Goal: Transaction & Acquisition: Download file/media

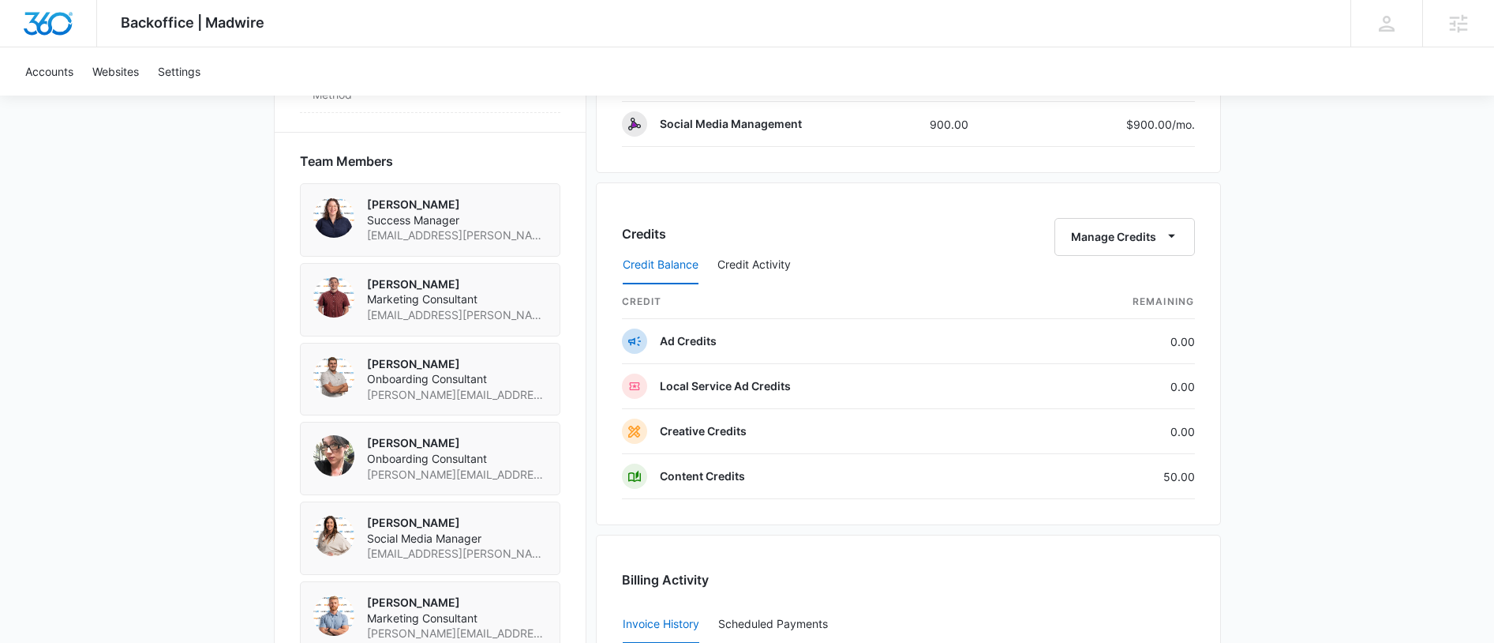
scroll to position [1448, 0]
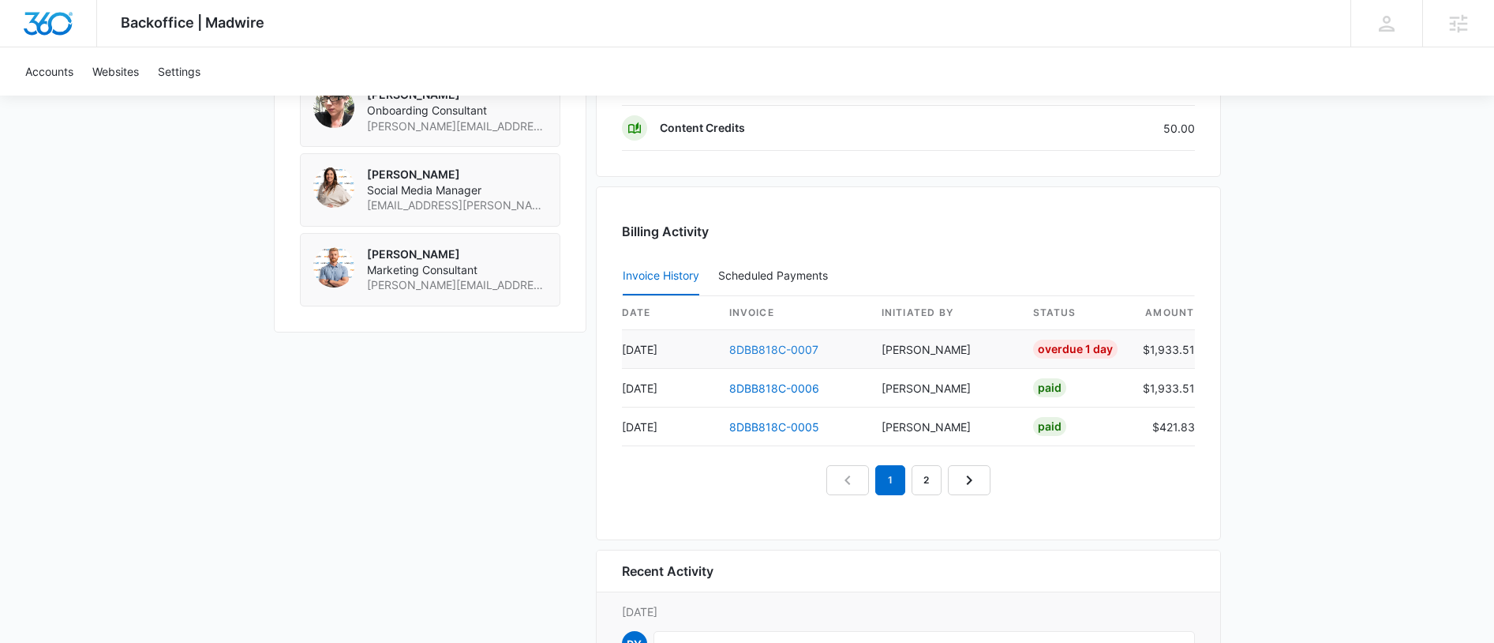
click at [751, 346] on link "8DBB818C-0007" at bounding box center [773, 349] width 89 height 13
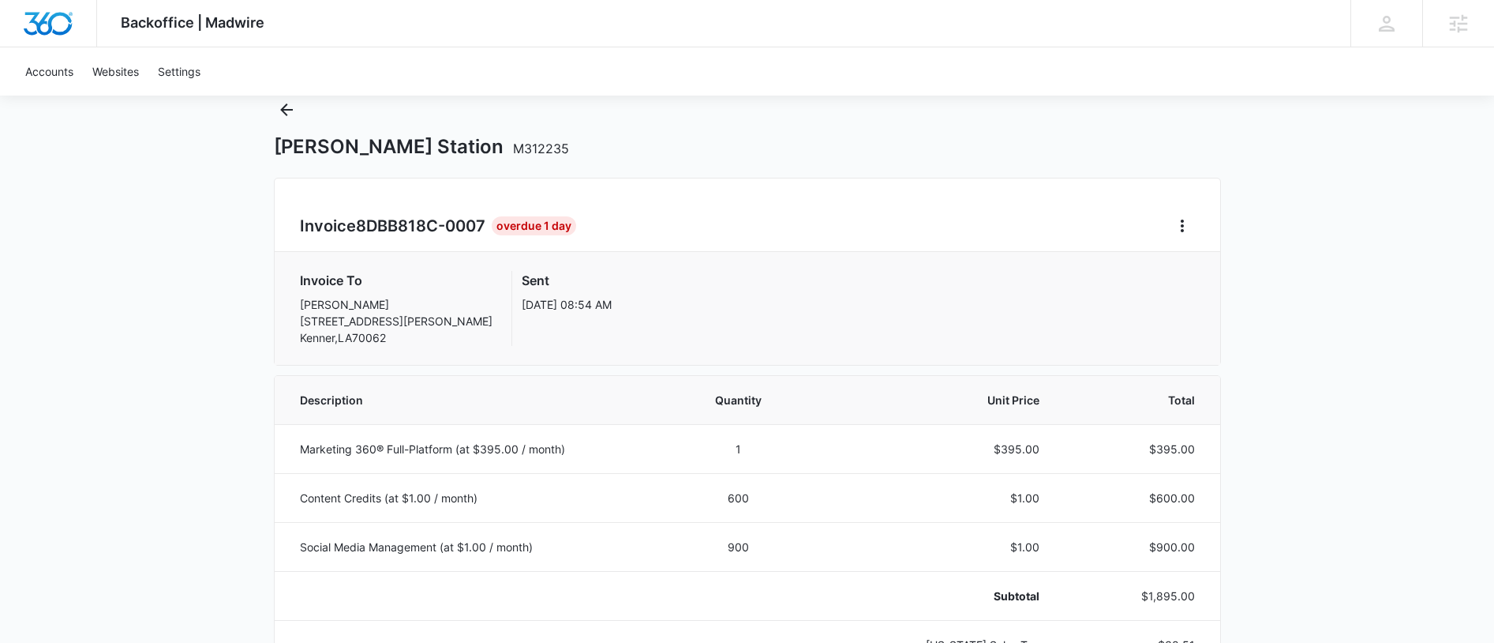
scroll to position [46, 0]
click at [1190, 238] on icon "Home" at bounding box center [1182, 228] width 19 height 19
click at [277, 111] on icon "Back" at bounding box center [286, 112] width 19 height 19
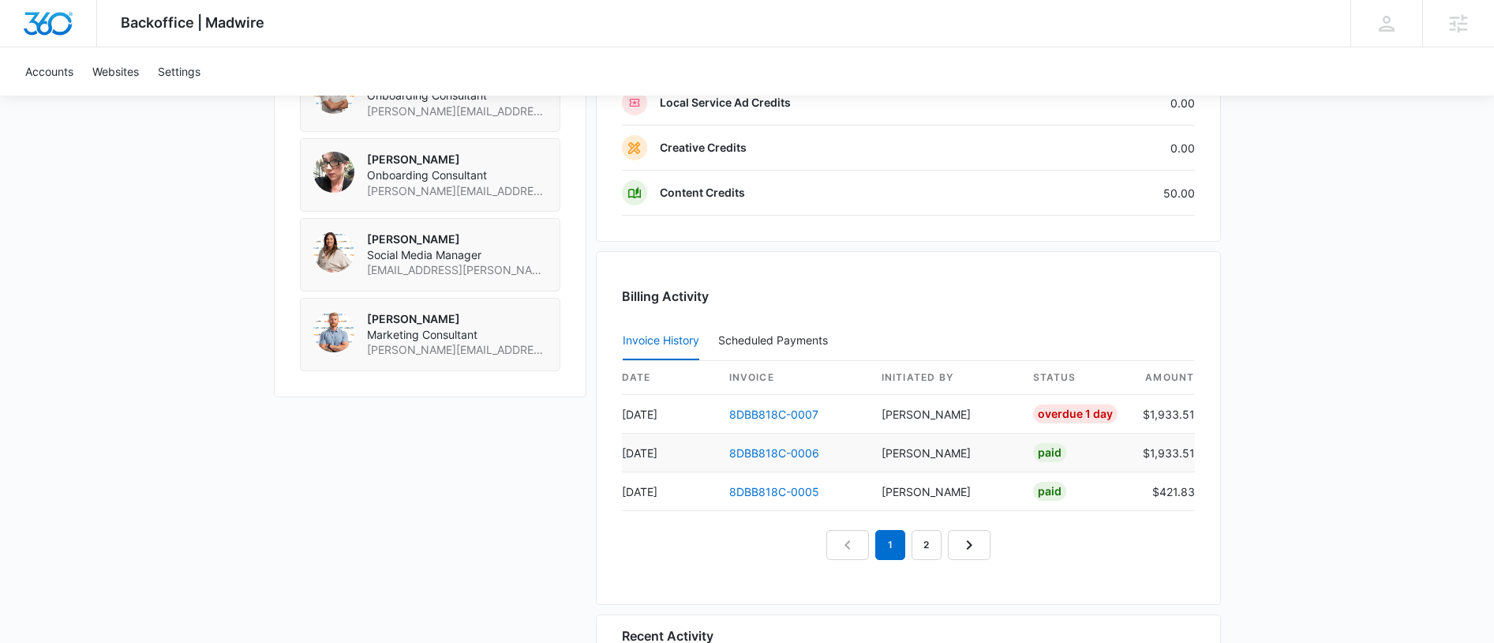
scroll to position [1480, 0]
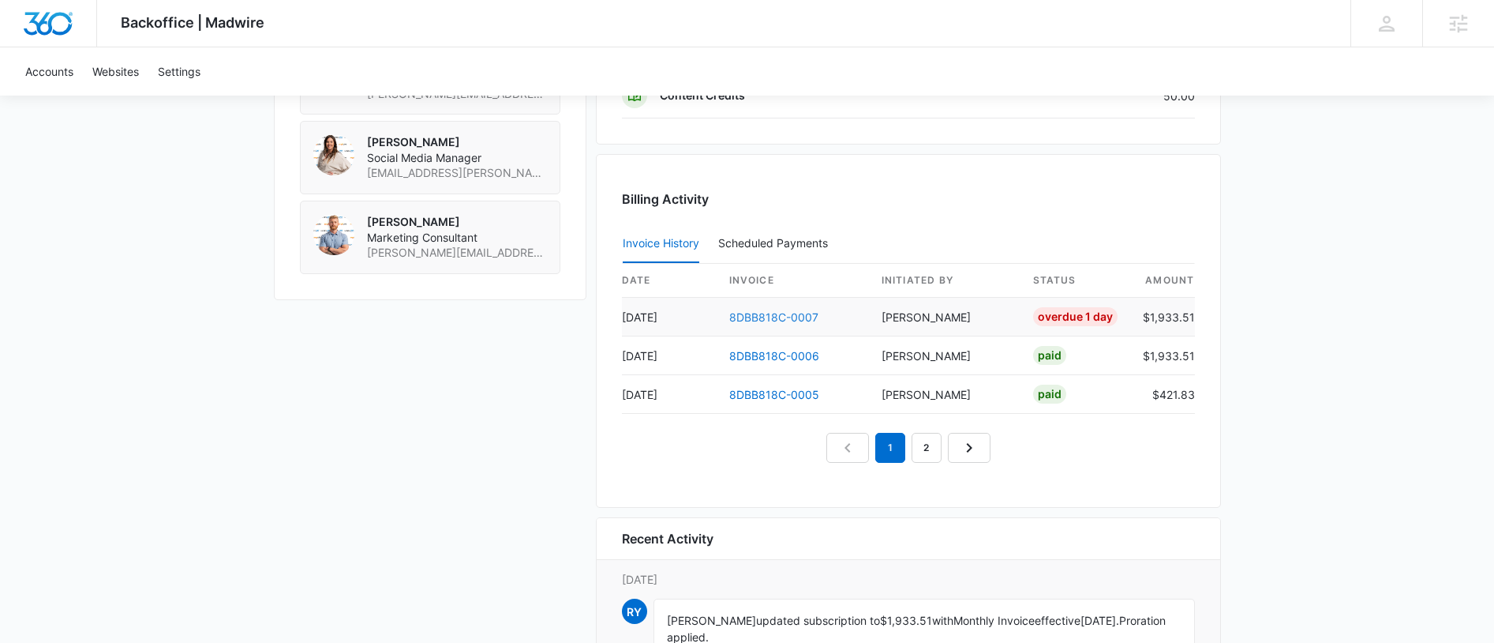
click at [756, 318] on link "8DBB818C-0007" at bounding box center [773, 316] width 89 height 13
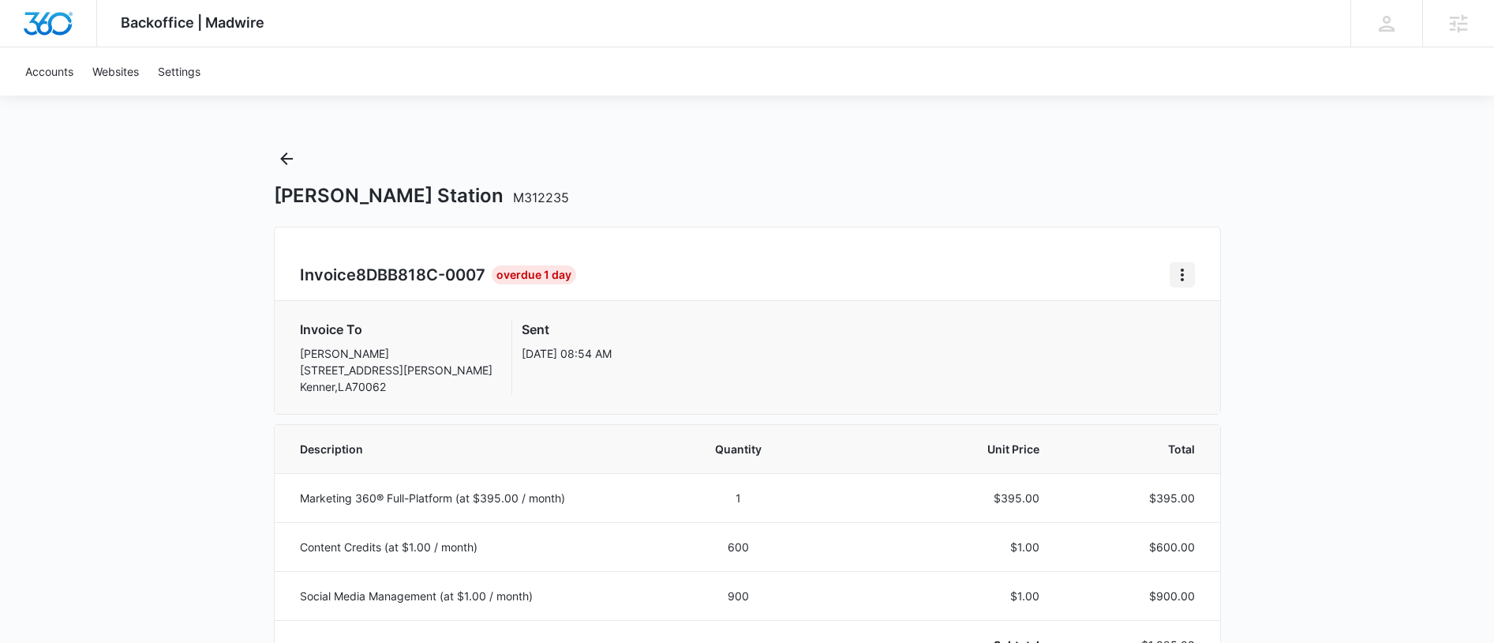
click at [1170, 283] on button "Home" at bounding box center [1182, 274] width 25 height 25
click at [1028, 269] on div "Invoice 8DBB818C-0007 Overdue 1 Day Download Invoice" at bounding box center [747, 274] width 895 height 25
click at [1175, 268] on icon "Home" at bounding box center [1182, 274] width 19 height 19
click at [1190, 318] on link "Download Invoice" at bounding box center [1236, 318] width 92 height 13
